Goal: Obtain resource: Download file/media

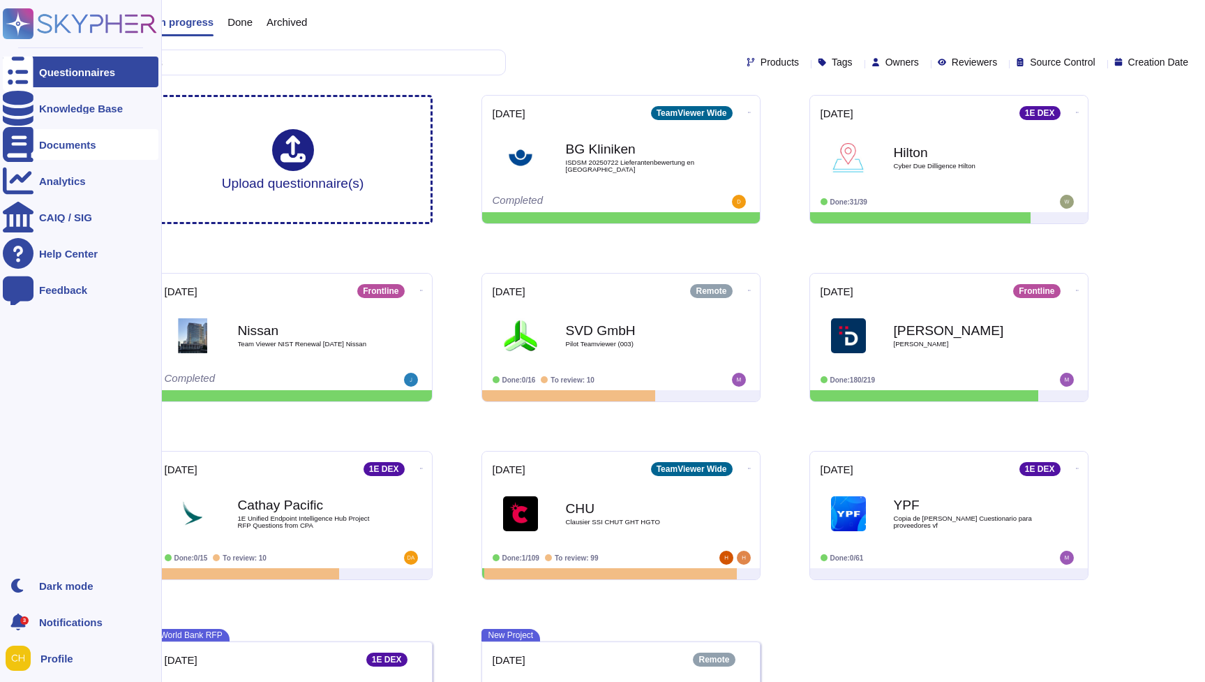
click at [73, 144] on div "Documents" at bounding box center [67, 145] width 57 height 10
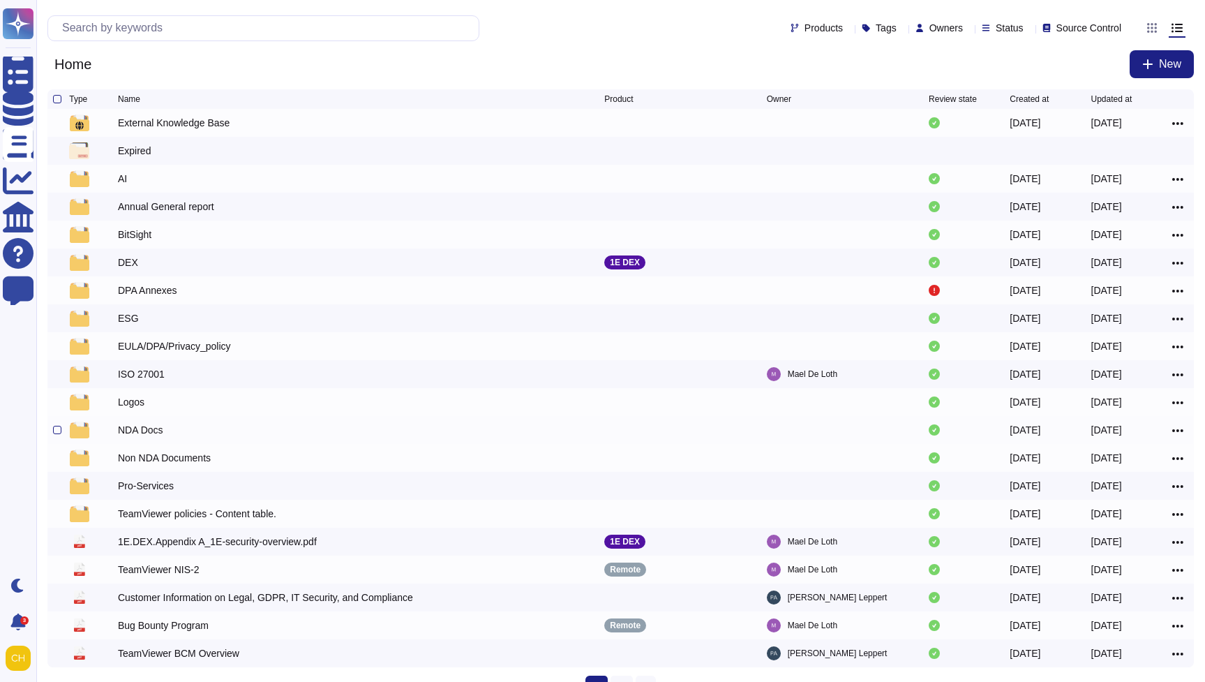
click at [141, 432] on div "NDA Docs" at bounding box center [140, 430] width 45 height 14
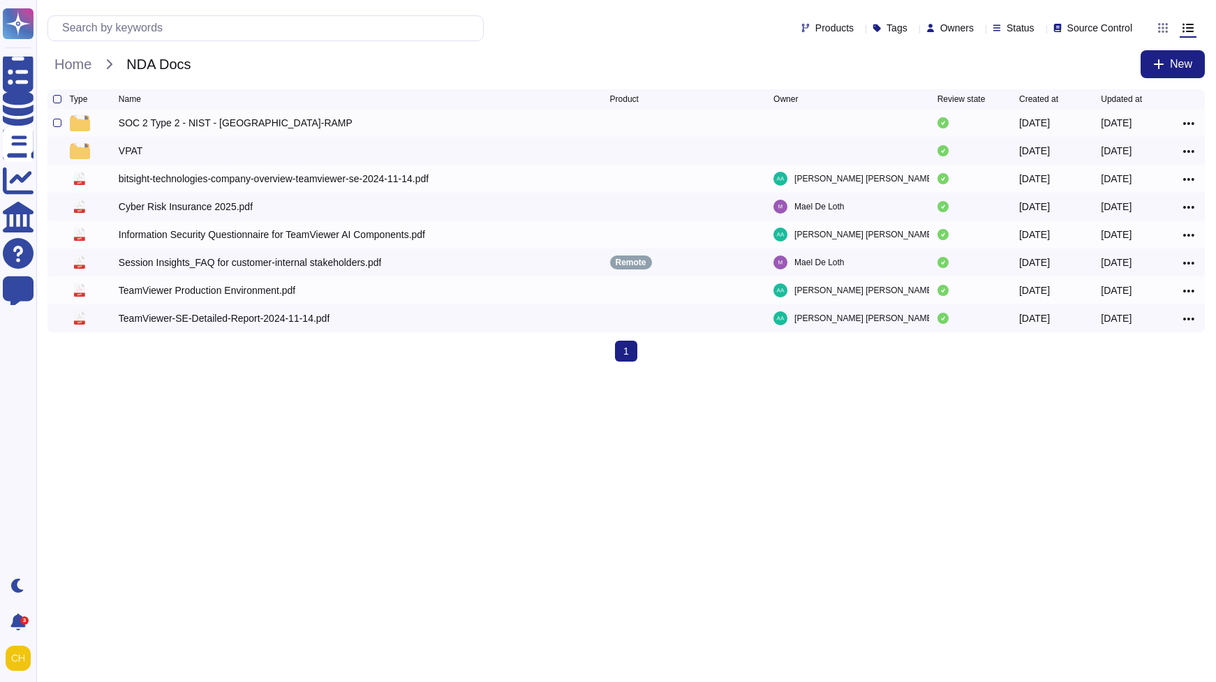
click at [214, 126] on div "SOC 2 Type 2 - NIST - [GEOGRAPHIC_DATA]-RAMP" at bounding box center [236, 123] width 234 height 14
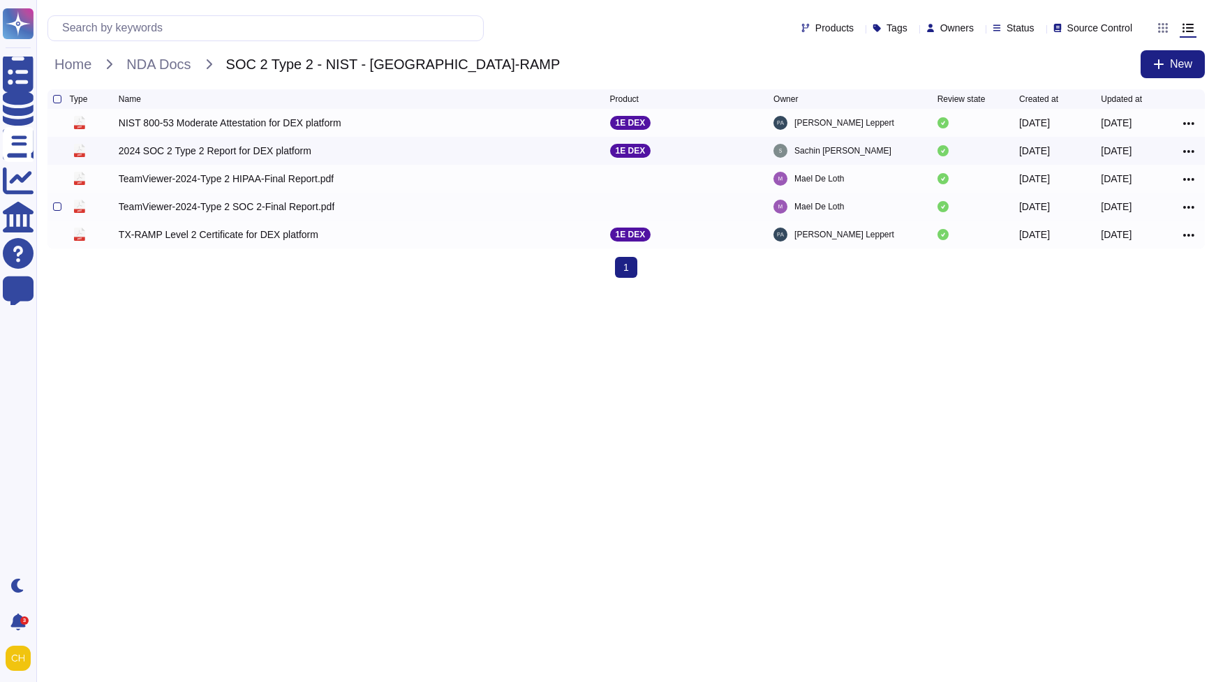
click at [1191, 211] on icon at bounding box center [1188, 207] width 11 height 13
click at [1112, 269] on link "Download" at bounding box center [1138, 269] width 110 height 20
click at [1188, 179] on icon at bounding box center [1188, 179] width 11 height 13
click at [1128, 242] on link "Download" at bounding box center [1138, 241] width 110 height 20
drag, startPoint x: 708, startPoint y: 499, endPoint x: 779, endPoint y: 290, distance: 220.9
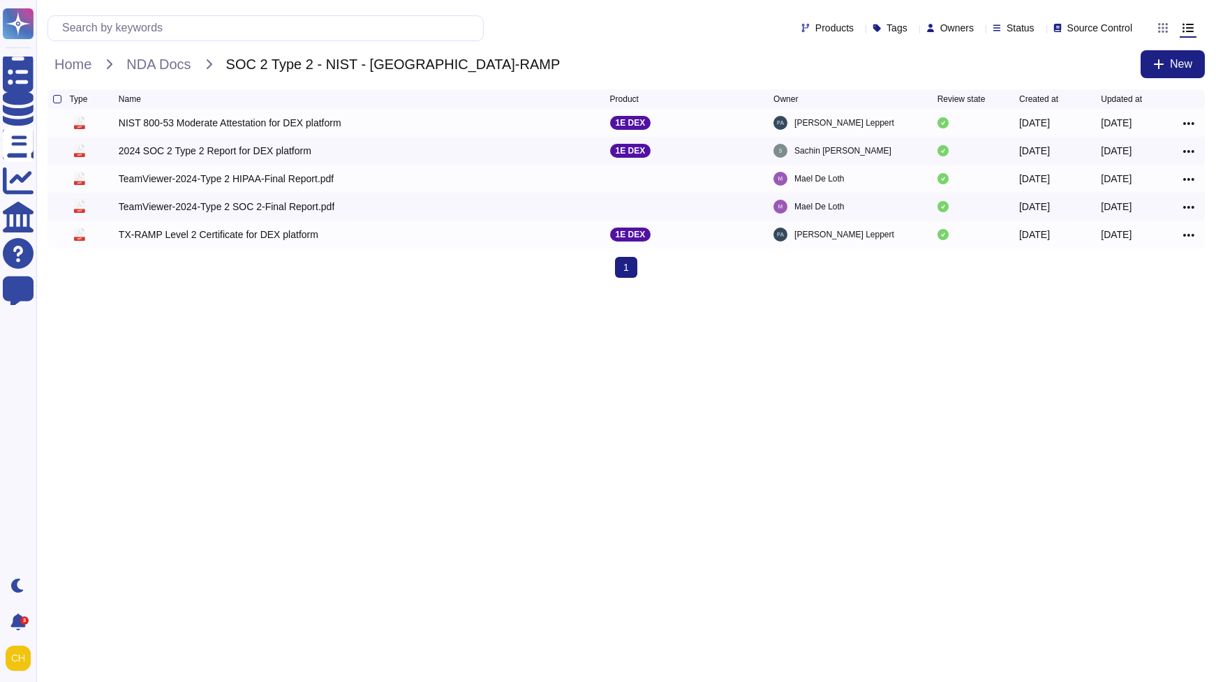
click at [708, 289] on html "Questionnaires Knowledge Base Documents Analytics CAIQ / SIG Help Center Feedba…" at bounding box center [608, 144] width 1216 height 289
click at [149, 75] on div "Home NDA Docs SOC 2 Type 2 - NIST - [GEOGRAPHIC_DATA]-RAMP New" at bounding box center [625, 64] width 1157 height 28
click at [155, 69] on span "NDA Docs" at bounding box center [158, 64] width 78 height 21
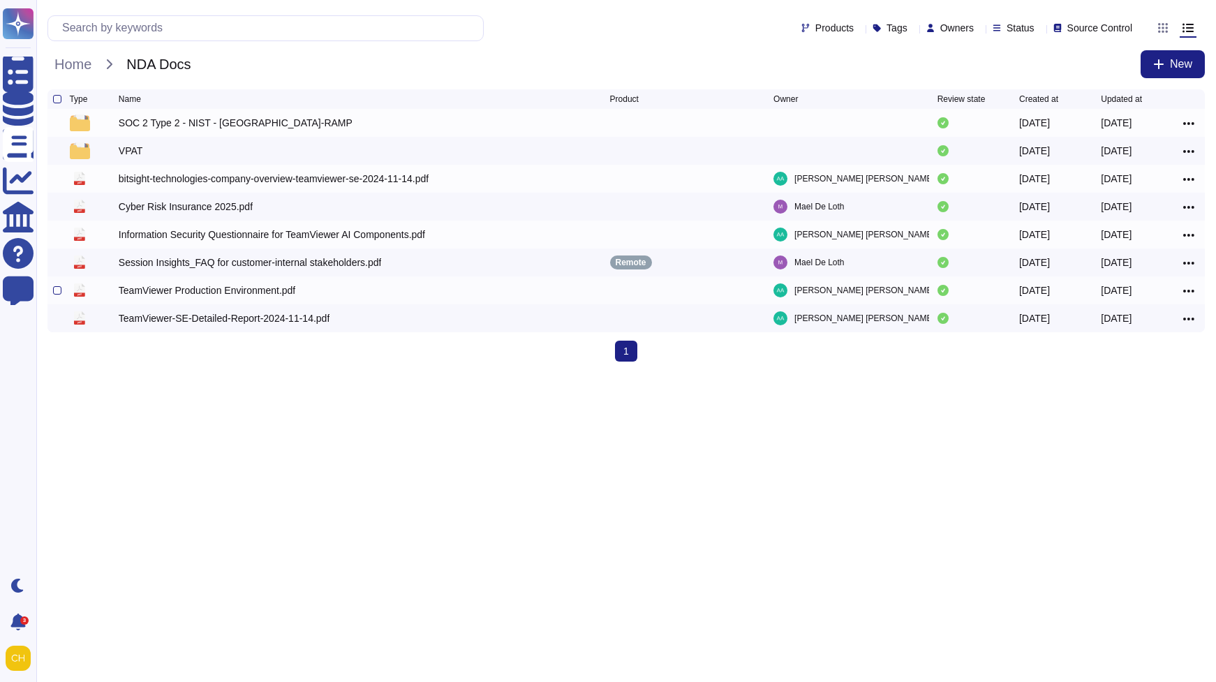
click at [185, 294] on div "TeamViewer Production Environment.pdf" at bounding box center [207, 290] width 177 height 14
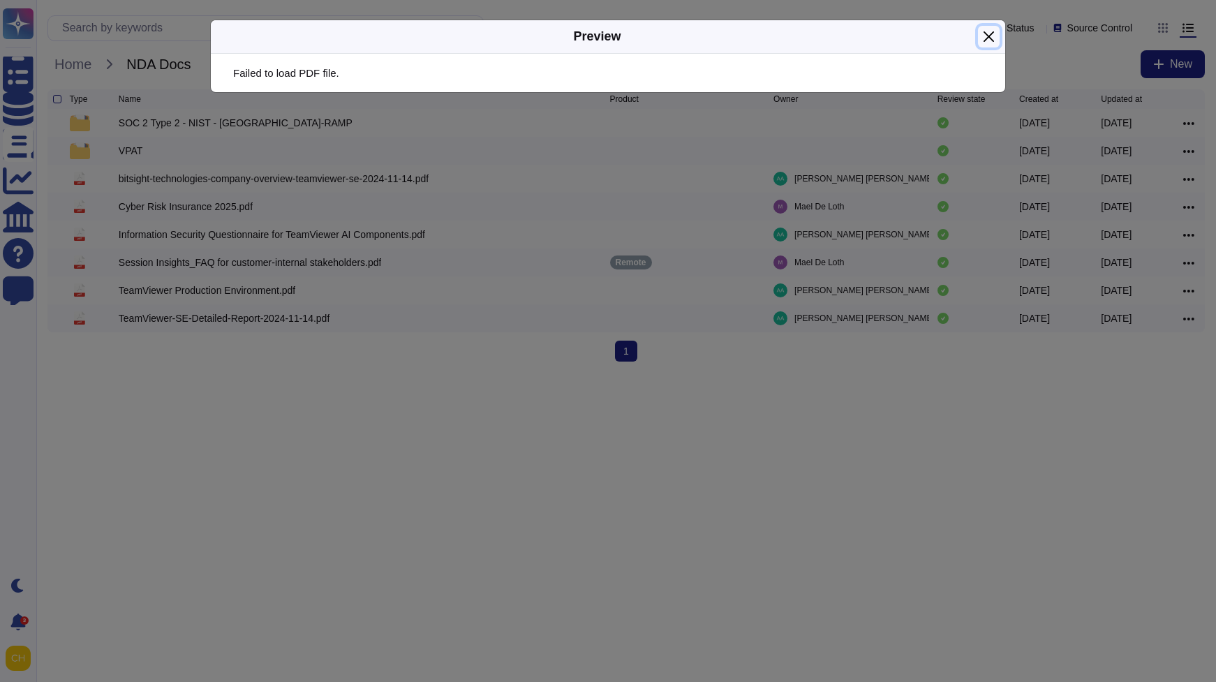
click at [987, 33] on button "Close" at bounding box center [989, 37] width 22 height 22
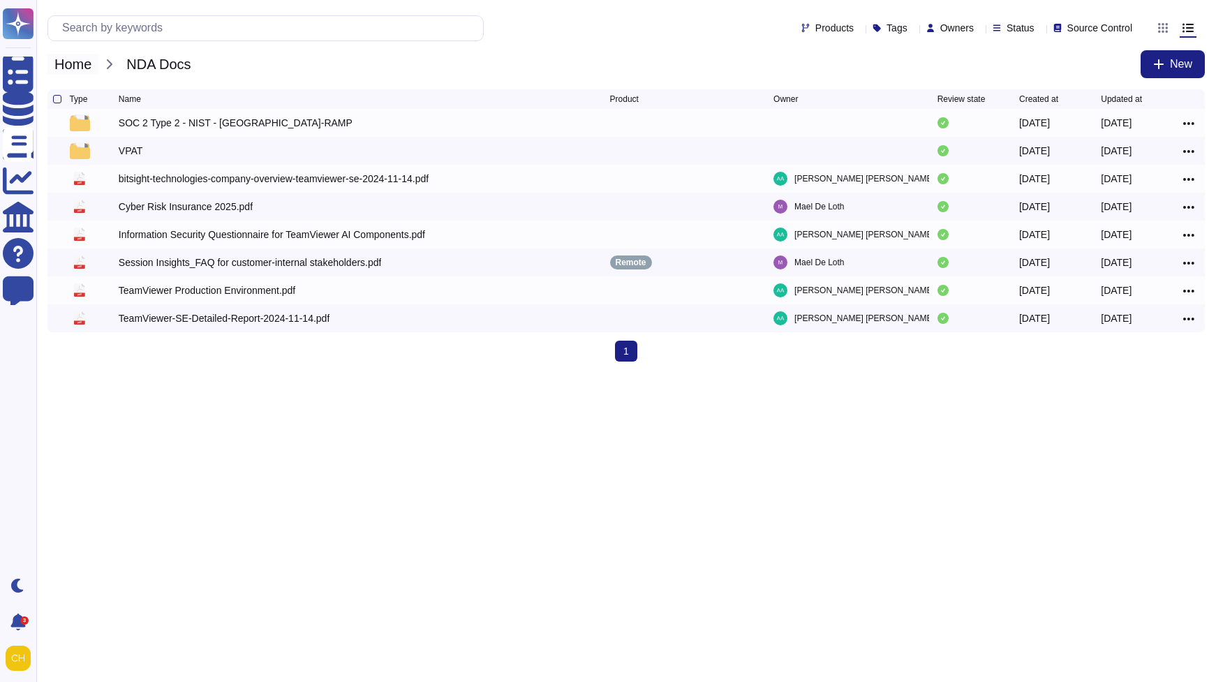
click at [95, 61] on span "Home" at bounding box center [72, 64] width 51 height 21
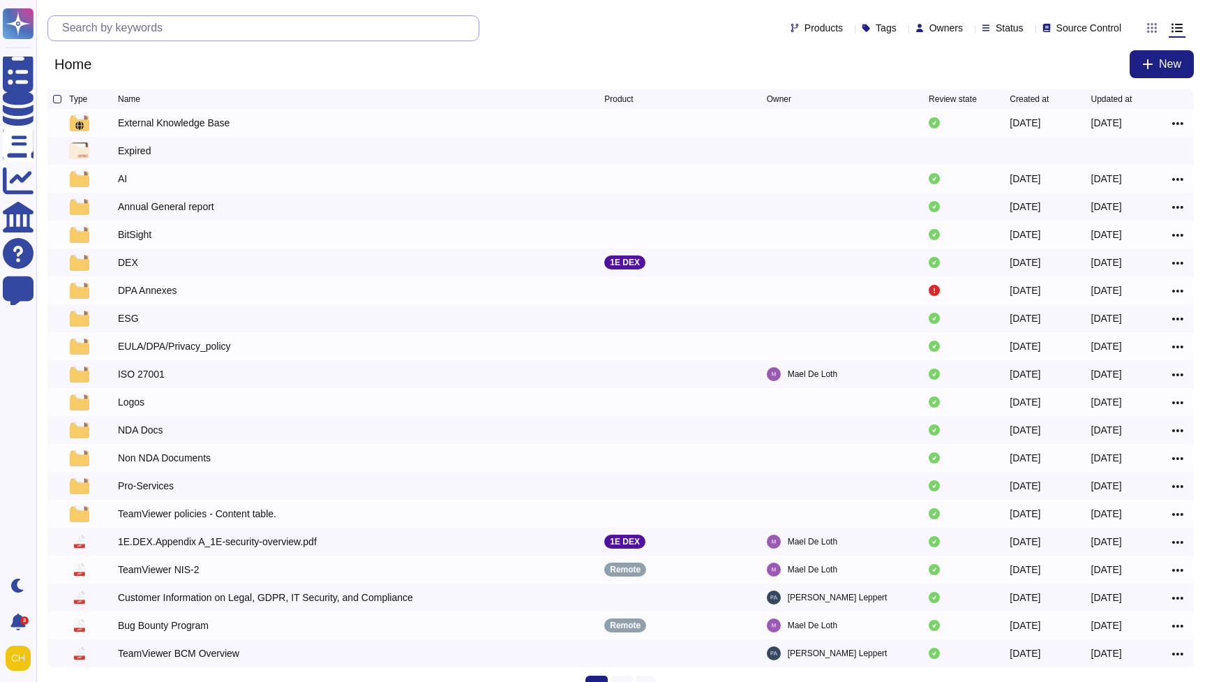
click at [144, 27] on input "text" at bounding box center [267, 28] width 424 height 24
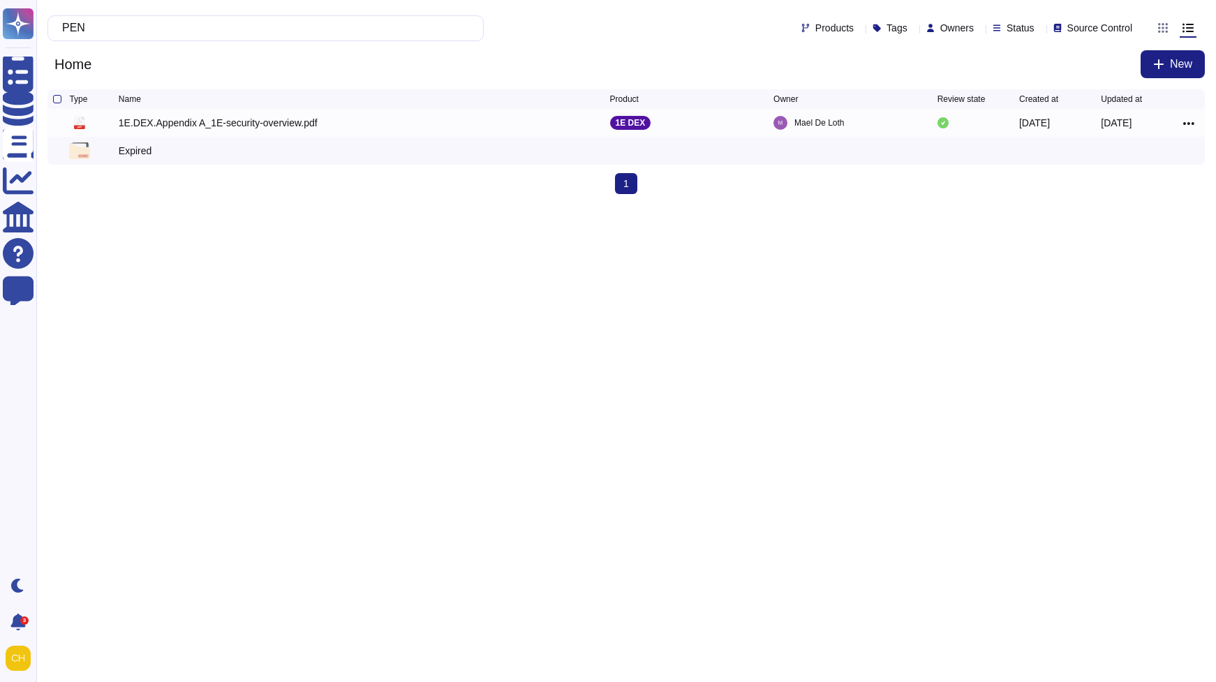
type input "PEN"
click at [274, 205] on html "Questionnaires Knowledge Base Documents Analytics CAIQ / SIG Help Center Feedba…" at bounding box center [608, 102] width 1216 height 205
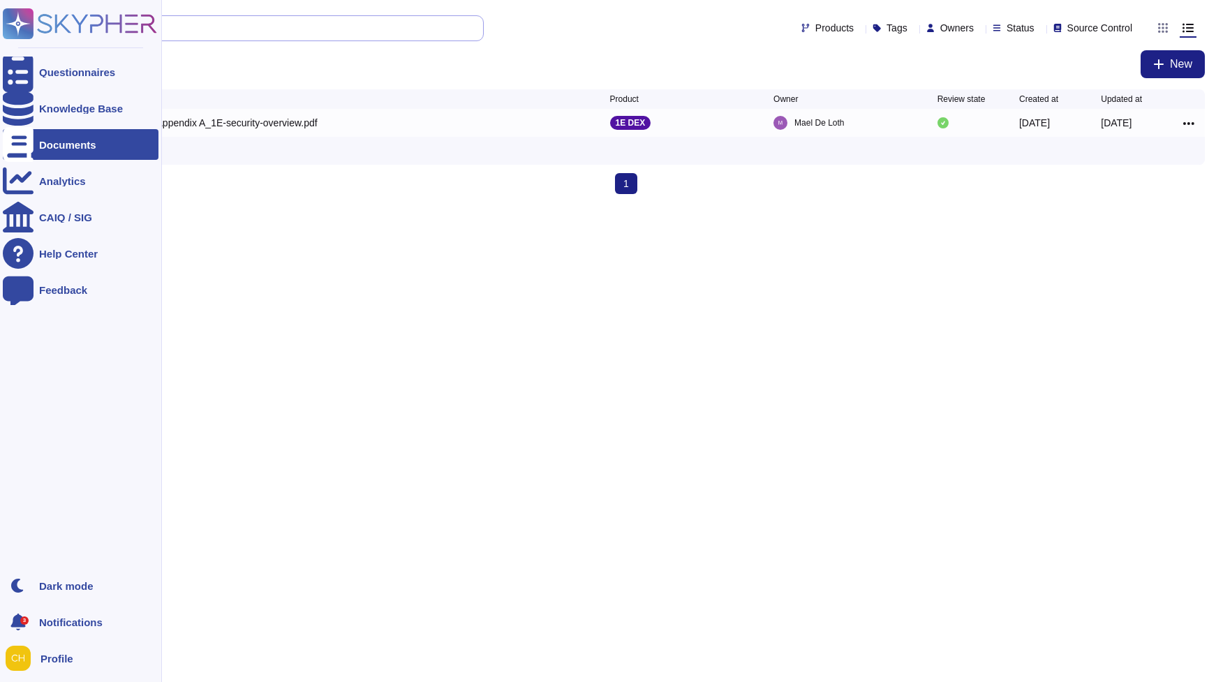
drag, startPoint x: 188, startPoint y: 17, endPoint x: 30, endPoint y: 13, distance: 158.5
click at [30, 14] on div "Questionnaires Knowledge Base Documents Analytics CAIQ / SIG Help Center Feedba…" at bounding box center [608, 102] width 1216 height 205
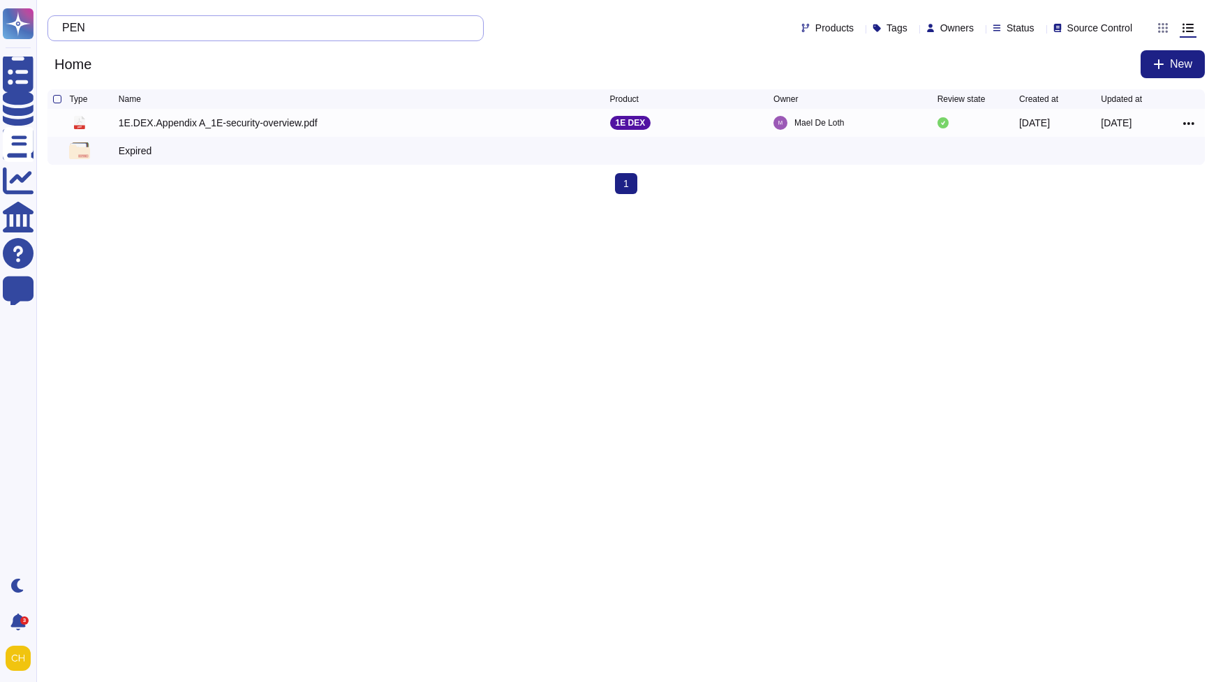
click at [265, 27] on input "PEN" at bounding box center [262, 28] width 414 height 24
click at [264, 27] on input "PEN" at bounding box center [262, 28] width 414 height 24
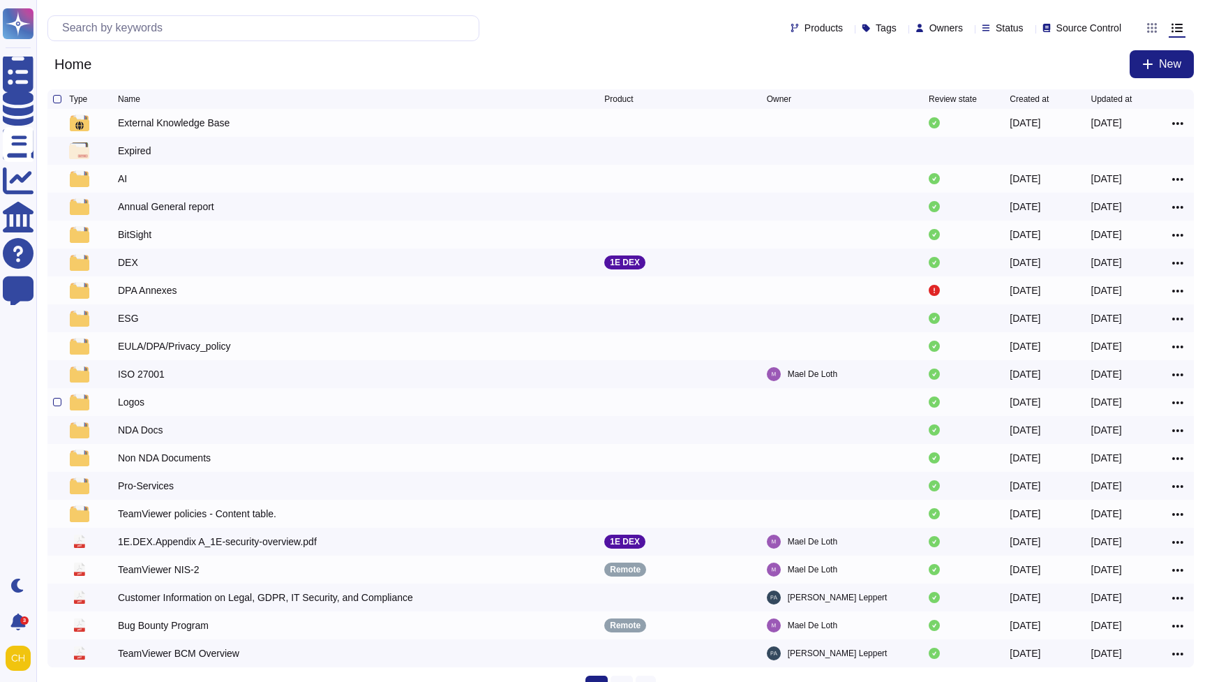
click at [139, 431] on div "NDA Docs" at bounding box center [140, 430] width 45 height 14
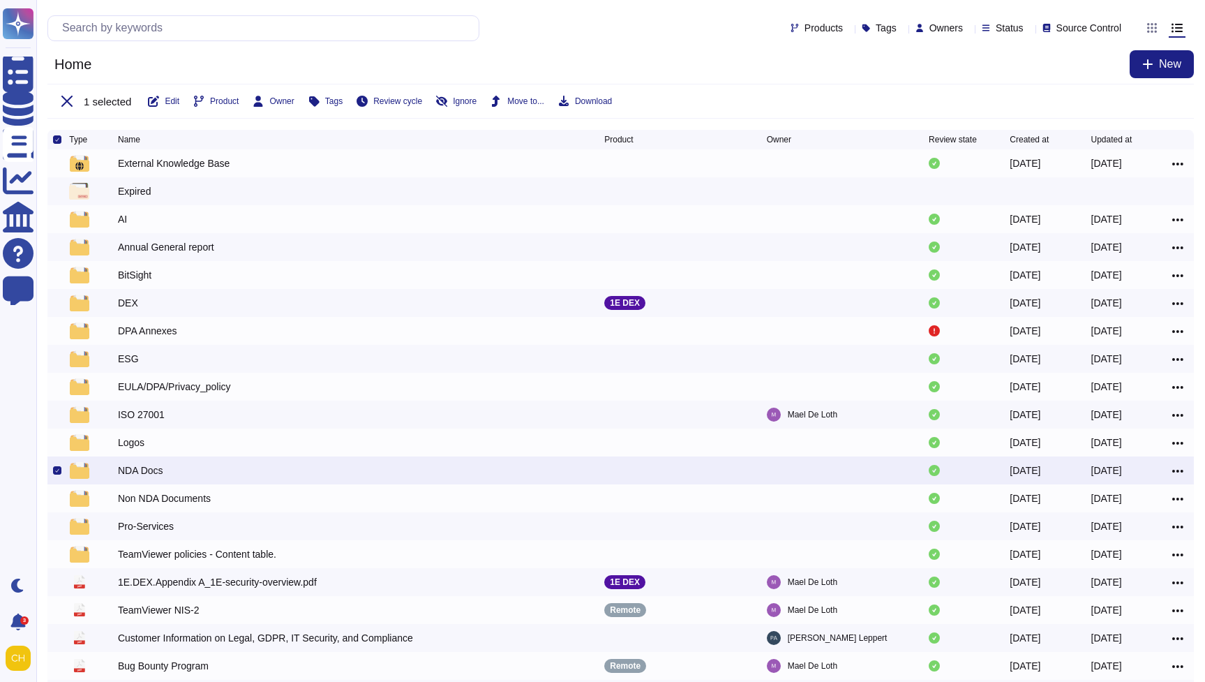
click at [306, 47] on div "Products Tags Owners Status Source Control Home New 1 selected Edit Product Own…" at bounding box center [620, 65] width 1169 height 130
click at [135, 471] on div "NDA Docs" at bounding box center [140, 470] width 45 height 14
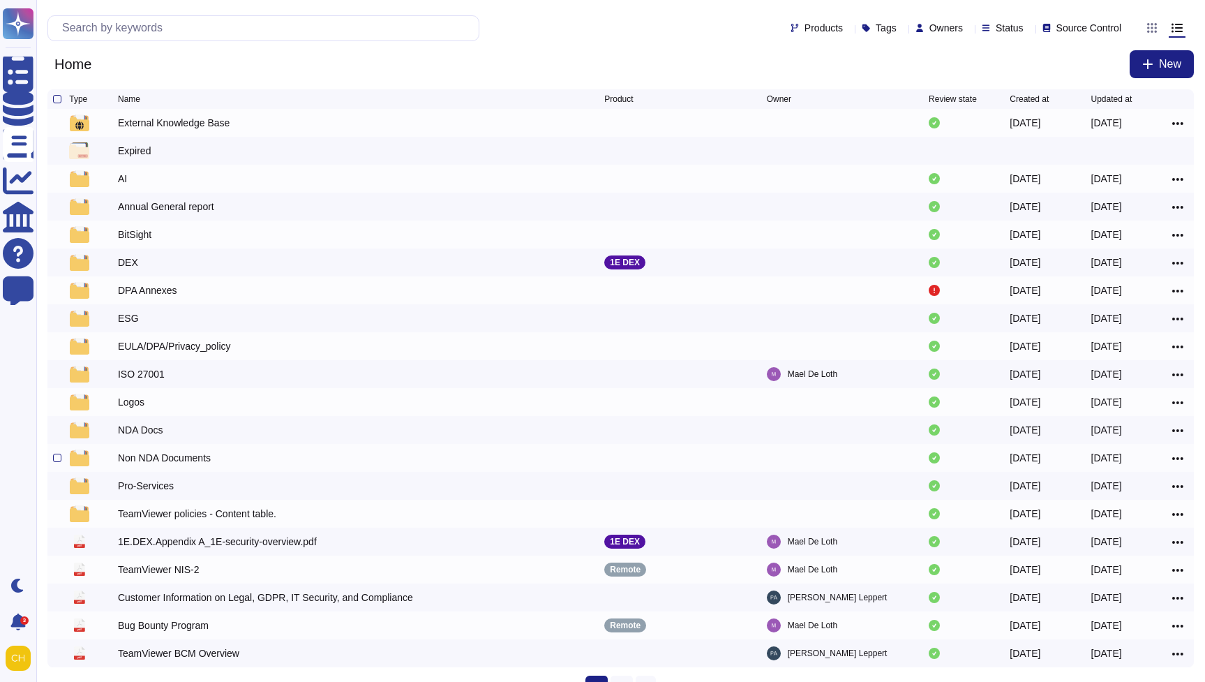
click at [87, 463] on img at bounding box center [80, 457] width 20 height 17
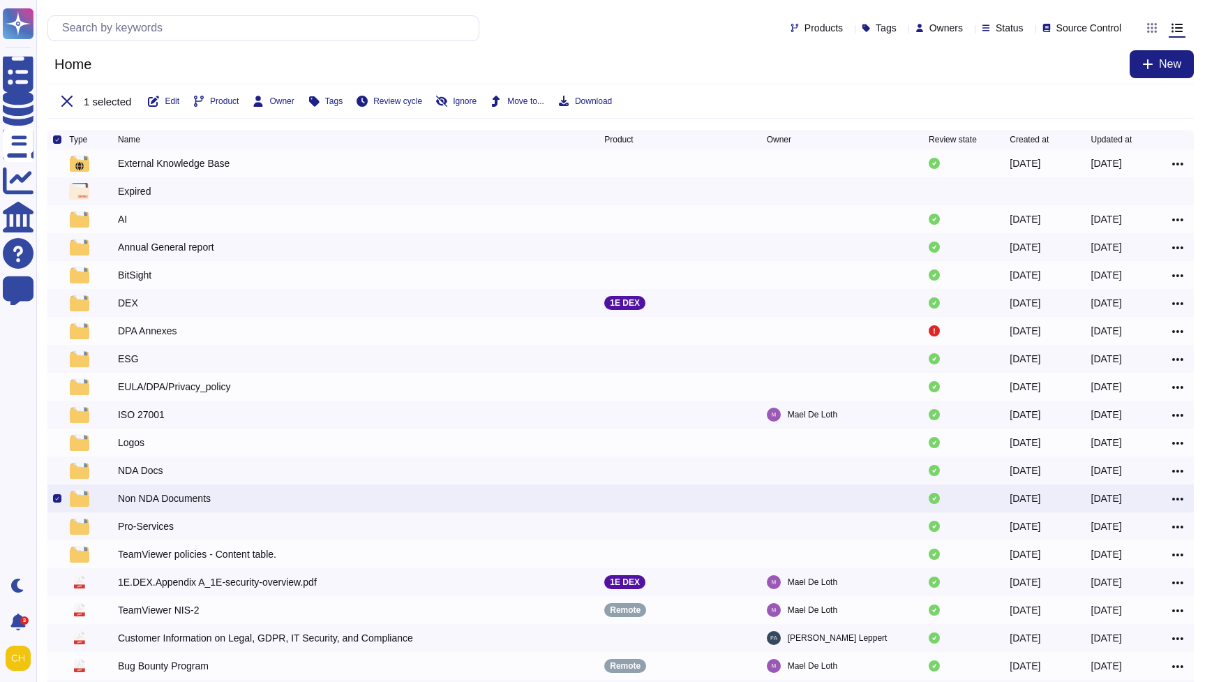
click at [674, 98] on div "1 selected Edit Product Owner Tags Review cycle Ignore Move to... Download" at bounding box center [620, 101] width 1147 height 35
click at [385, 535] on div "Pro-Services" at bounding box center [361, 526] width 486 height 17
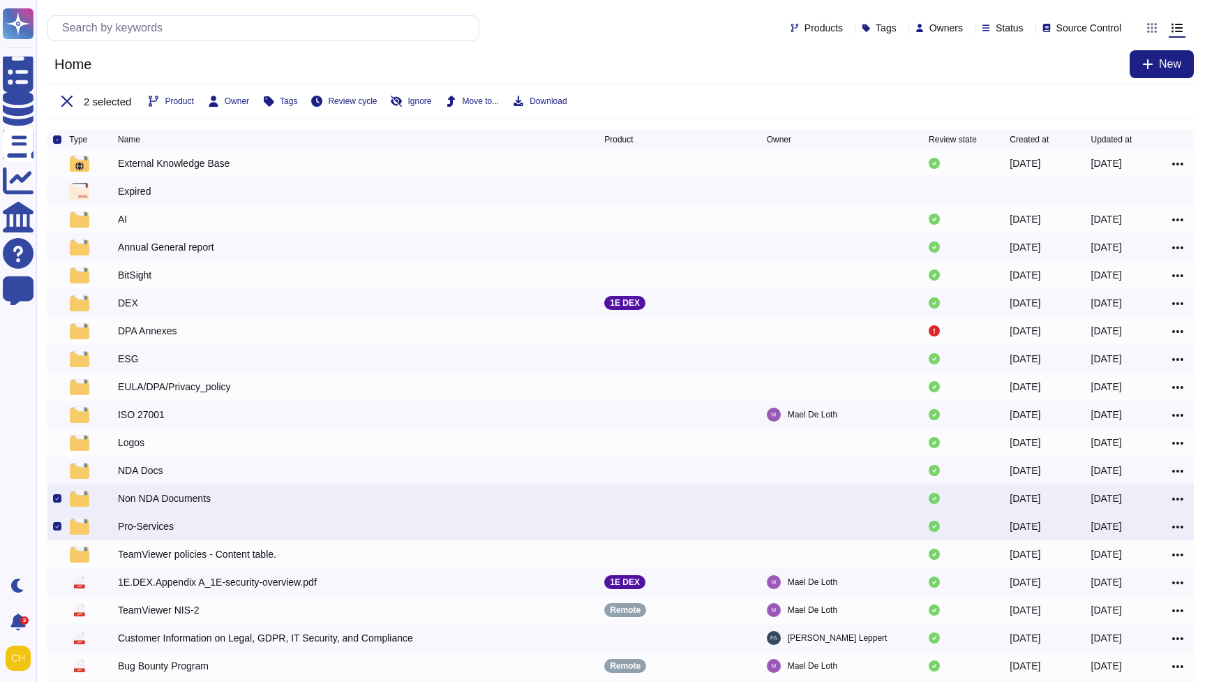
click at [202, 498] on div "Non NDA Documents" at bounding box center [164, 498] width 93 height 14
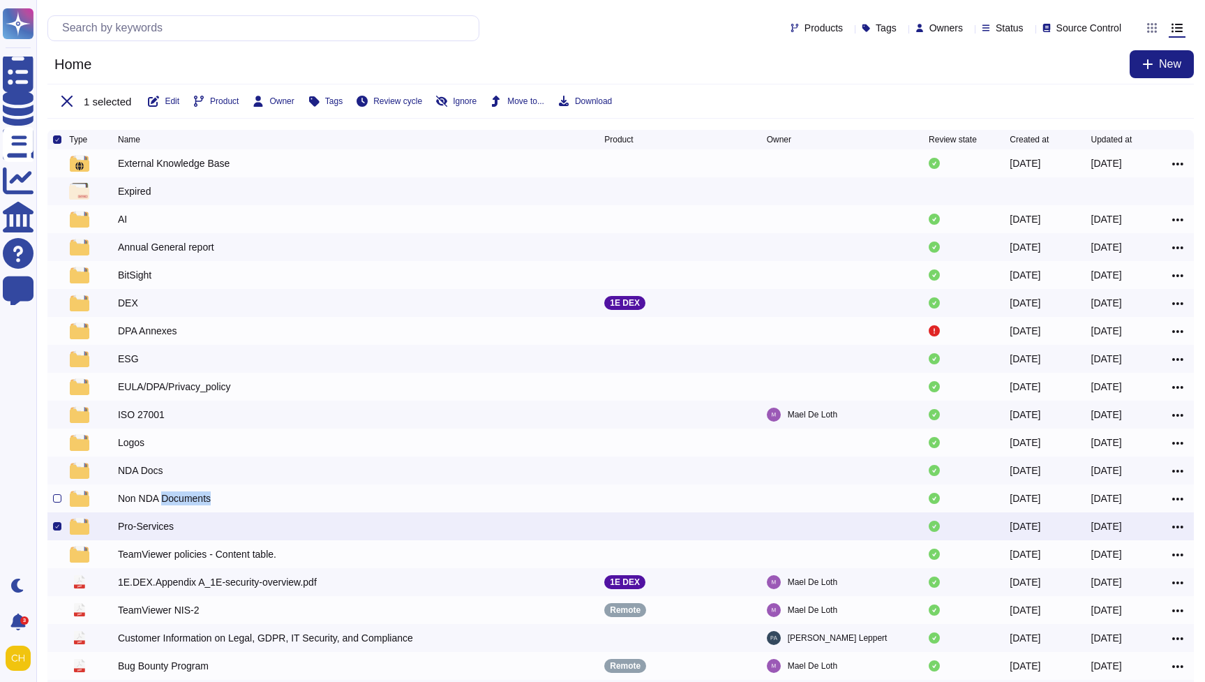
click at [202, 498] on div "Non NDA Documents" at bounding box center [164, 498] width 93 height 14
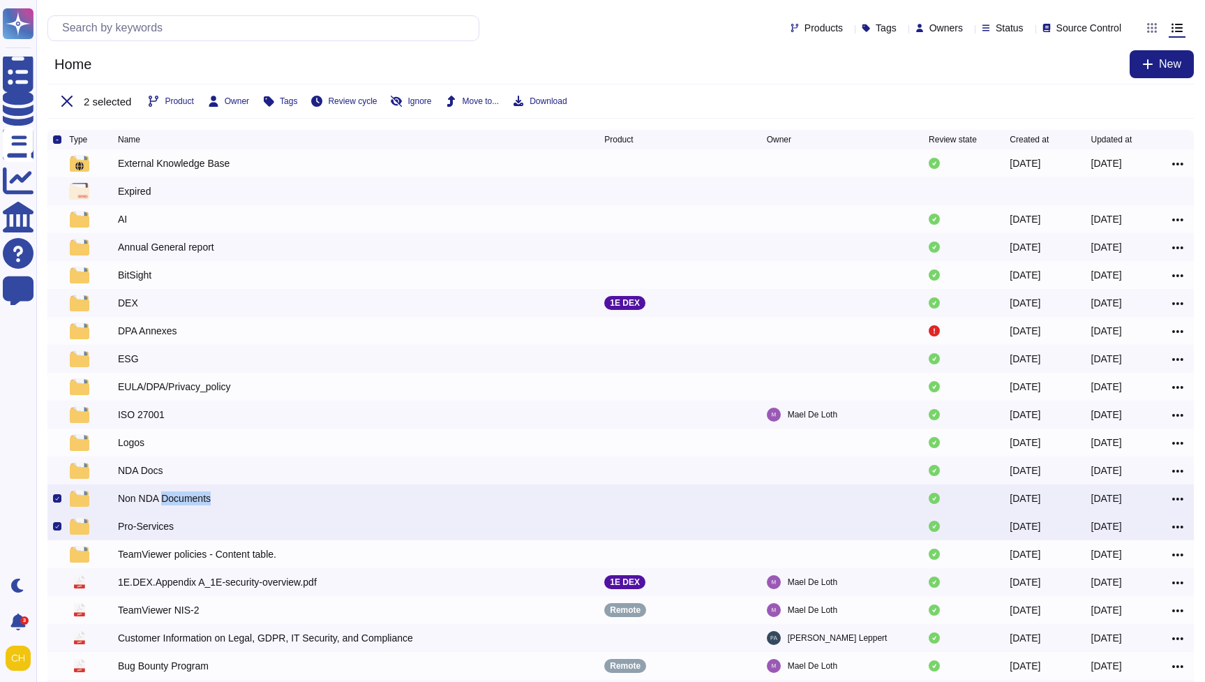
click at [195, 499] on div "Non NDA Documents" at bounding box center [164, 498] width 93 height 14
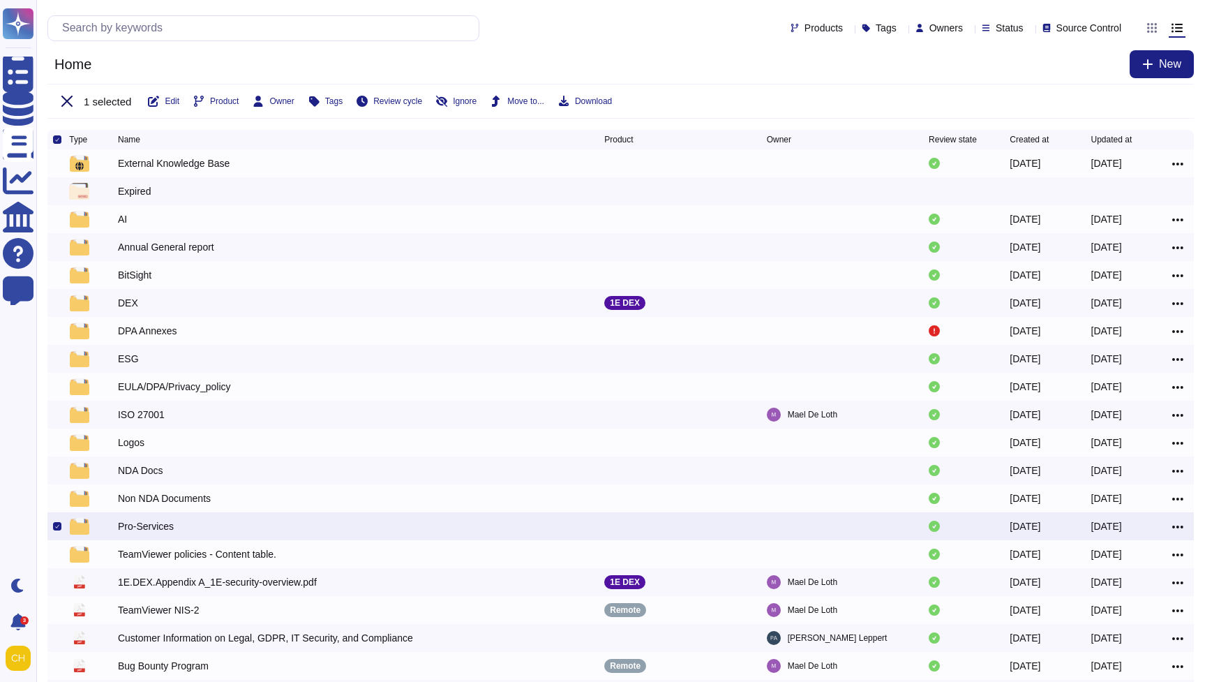
click at [65, 103] on icon at bounding box center [66, 101] width 11 height 11
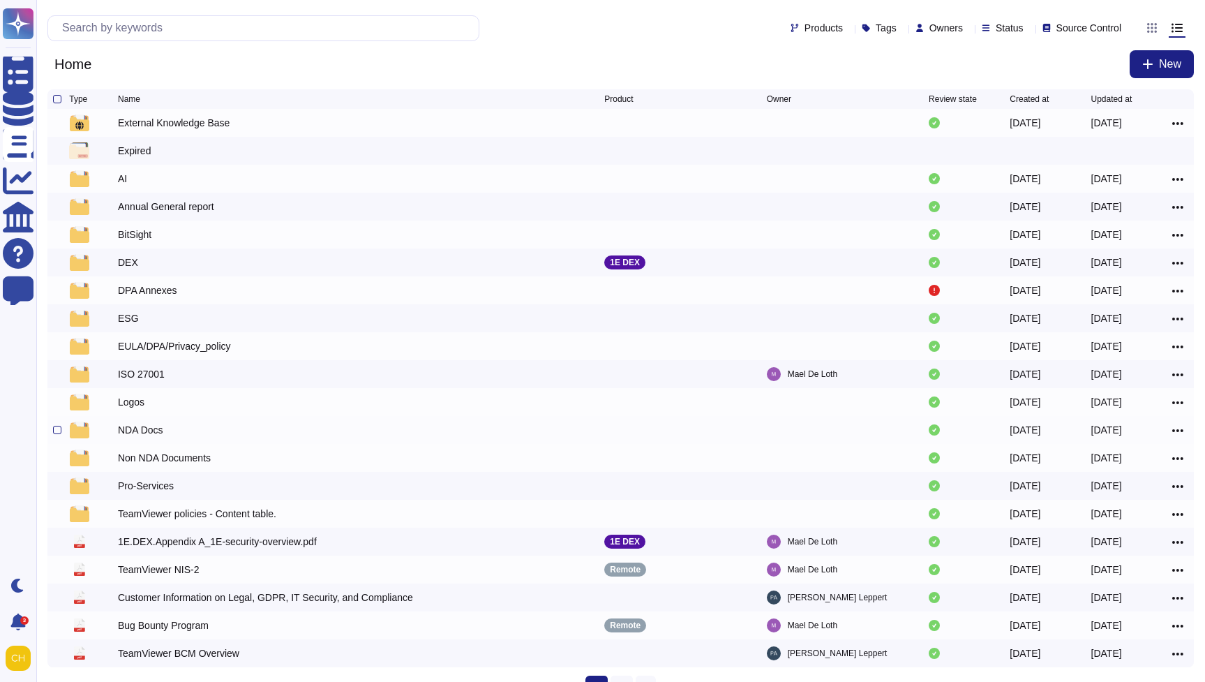
click at [136, 434] on div "NDA Docs" at bounding box center [140, 430] width 45 height 14
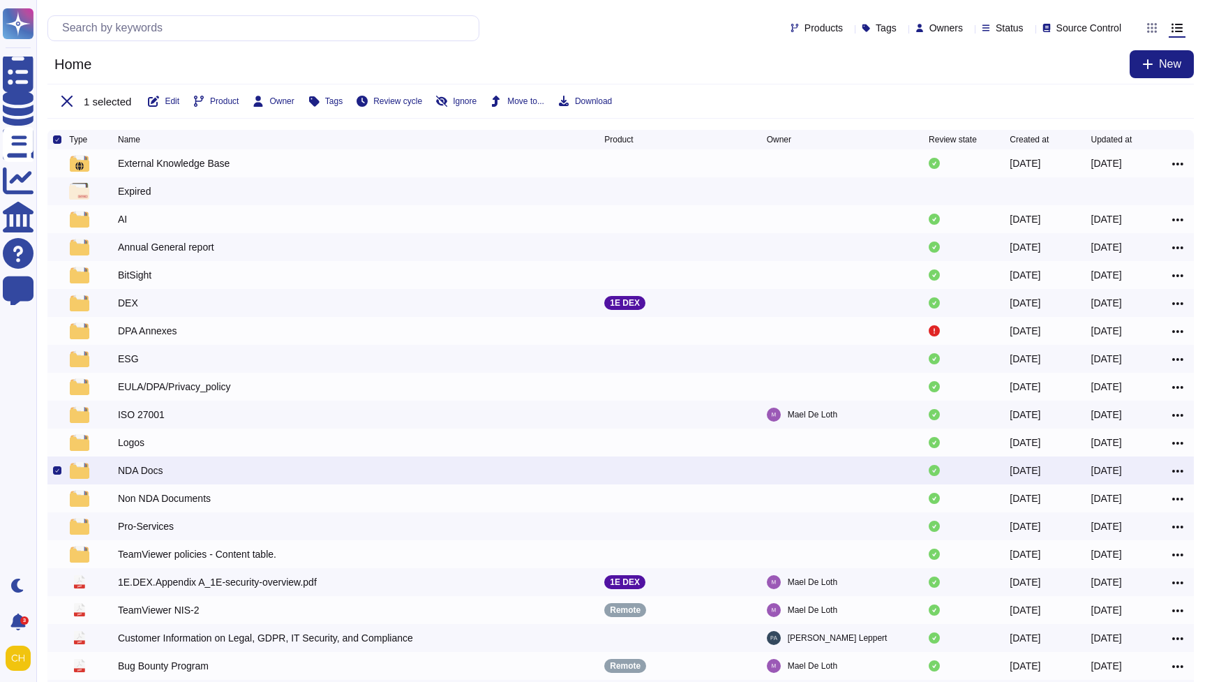
click at [55, 468] on div at bounding box center [61, 470] width 16 height 17
drag, startPoint x: 68, startPoint y: 477, endPoint x: 47, endPoint y: 314, distance: 164.7
click at [68, 475] on div at bounding box center [61, 470] width 16 height 17
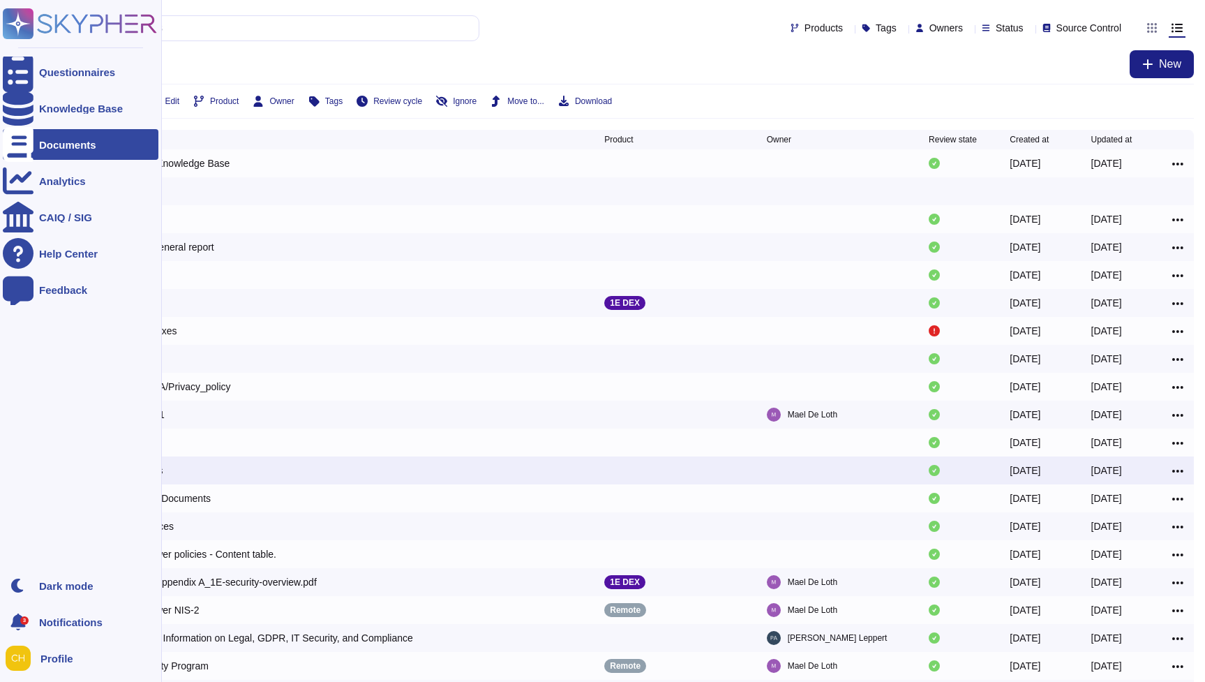
click at [53, 150] on div "Documents" at bounding box center [81, 144] width 156 height 31
click at [76, 103] on div "Knowledge Base" at bounding box center [81, 108] width 84 height 10
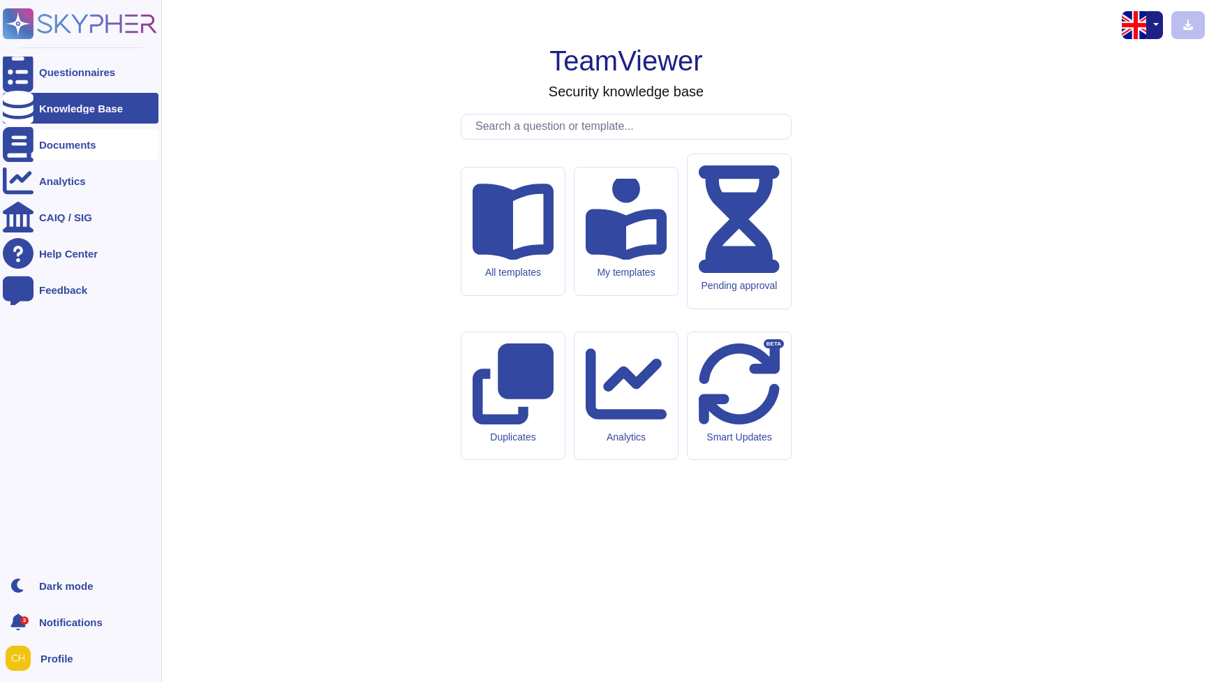
click at [54, 156] on div "Documents" at bounding box center [81, 144] width 156 height 31
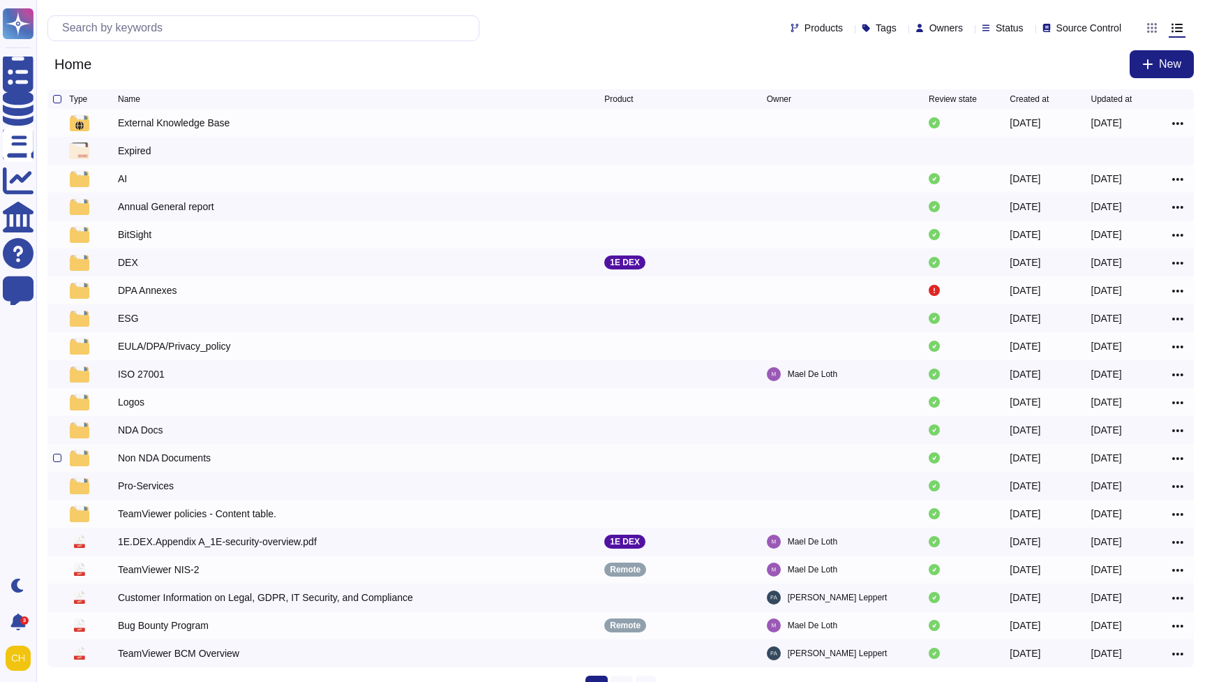
click at [1179, 463] on icon at bounding box center [1177, 458] width 11 height 13
click at [1098, 481] on link "Preview" at bounding box center [1128, 481] width 110 height 20
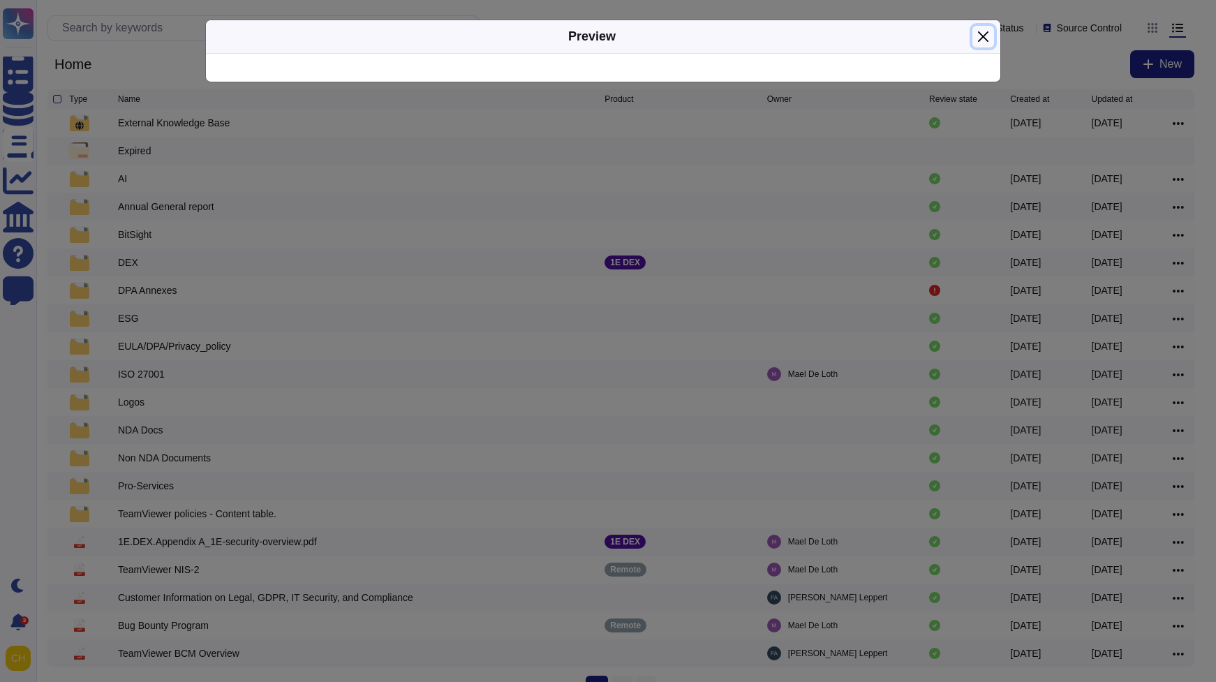
click at [983, 36] on button "Close" at bounding box center [983, 37] width 22 height 22
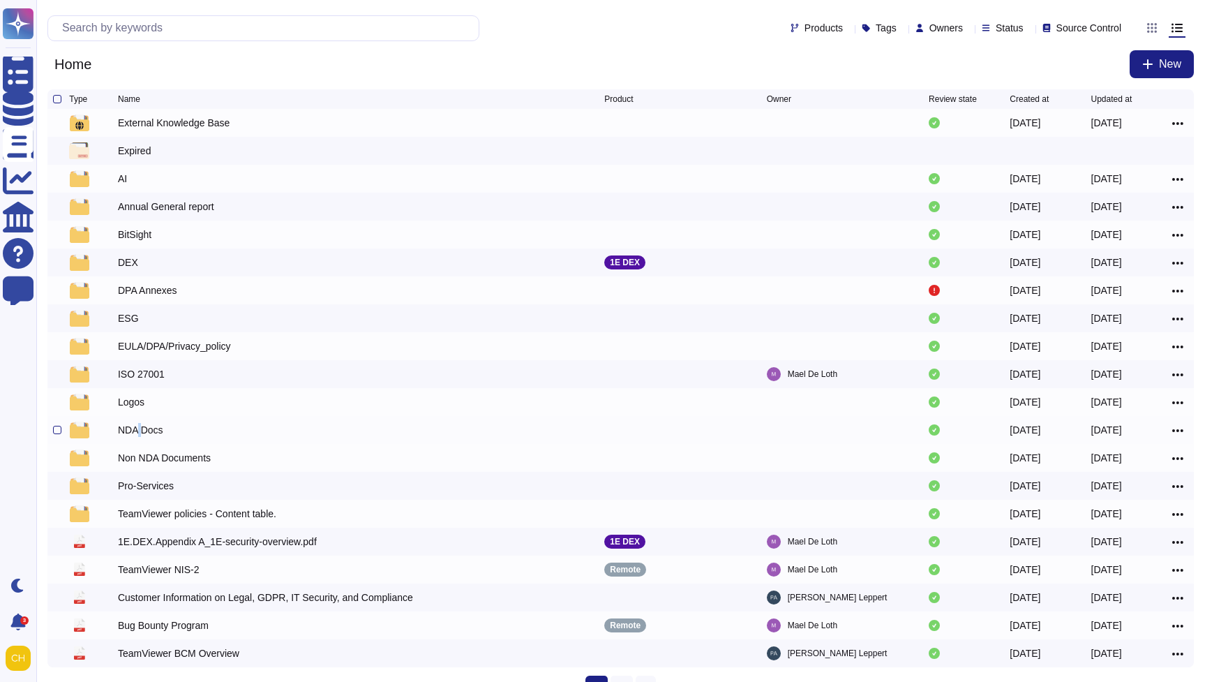
click at [139, 432] on div "NDA Docs" at bounding box center [140, 430] width 45 height 14
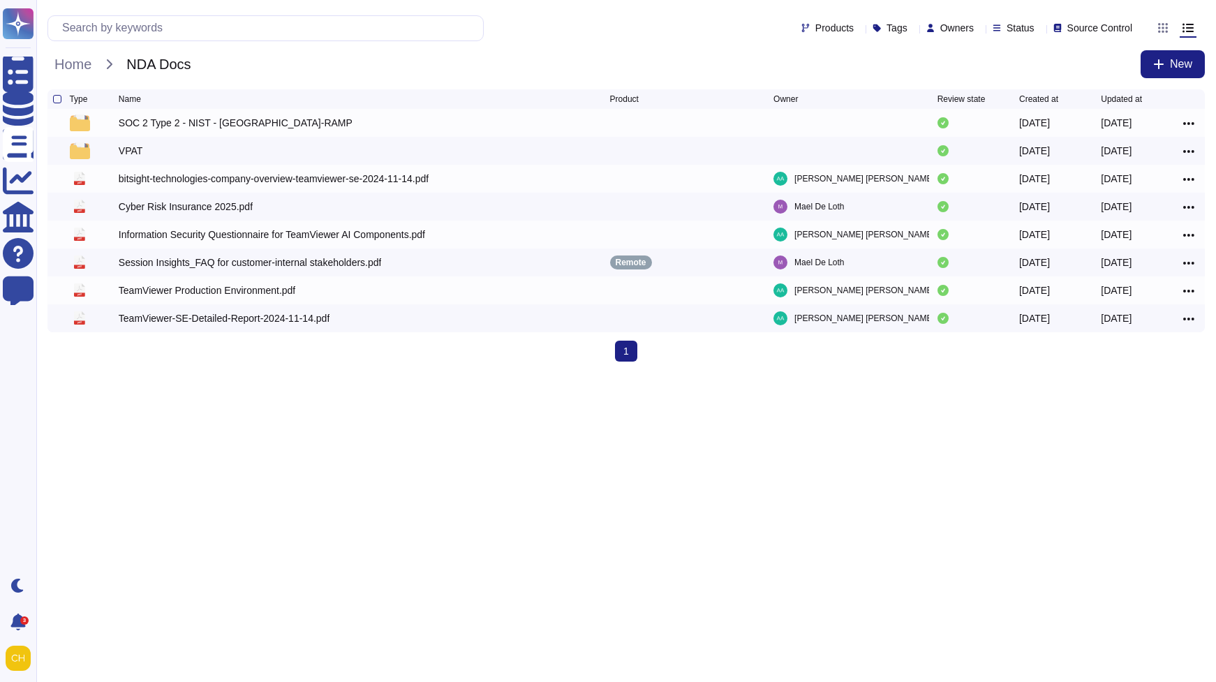
click at [139, 373] on html "Questionnaires Knowledge Base Documents Analytics CAIQ / SIG Help Center Feedba…" at bounding box center [608, 186] width 1216 height 373
click at [201, 324] on div "TeamViewer-SE-Detailed-Report-2024-11-14.pdf" at bounding box center [224, 318] width 211 height 14
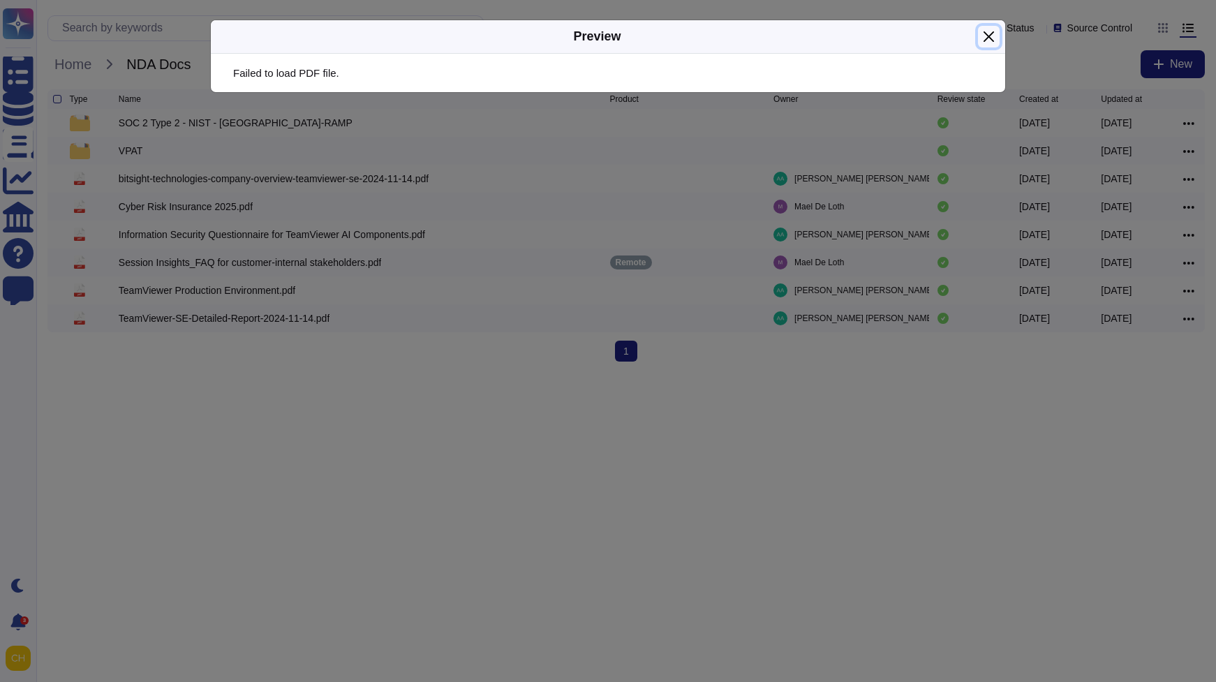
click at [993, 27] on button "Close" at bounding box center [989, 37] width 22 height 22
